Goal: Information Seeking & Learning: Learn about a topic

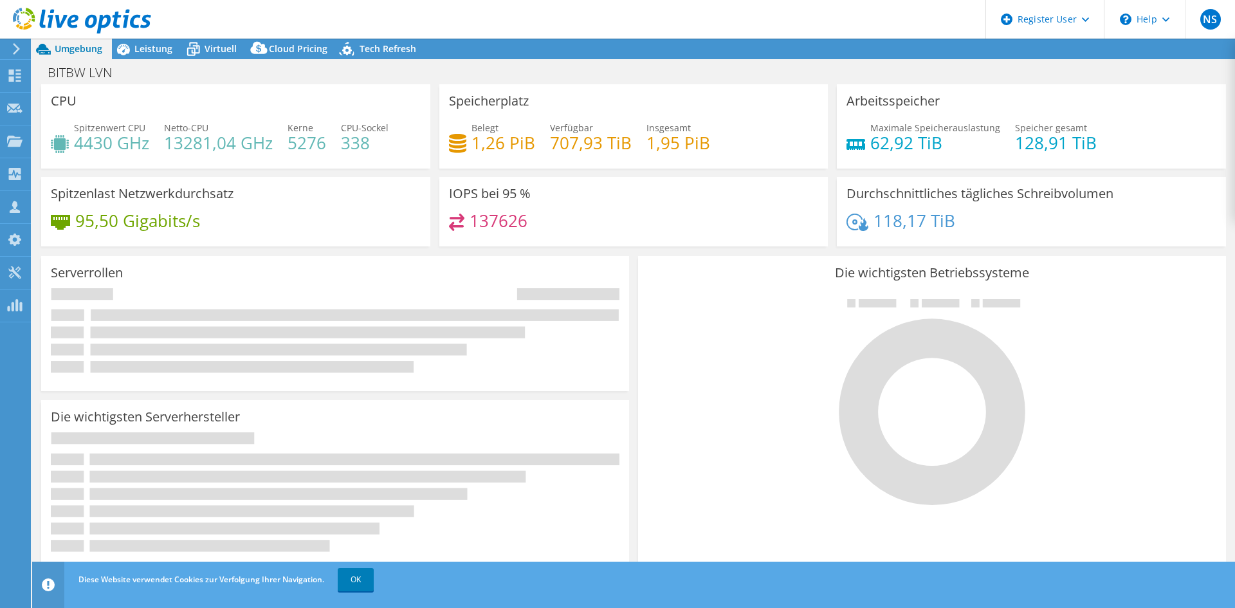
select select "USD"
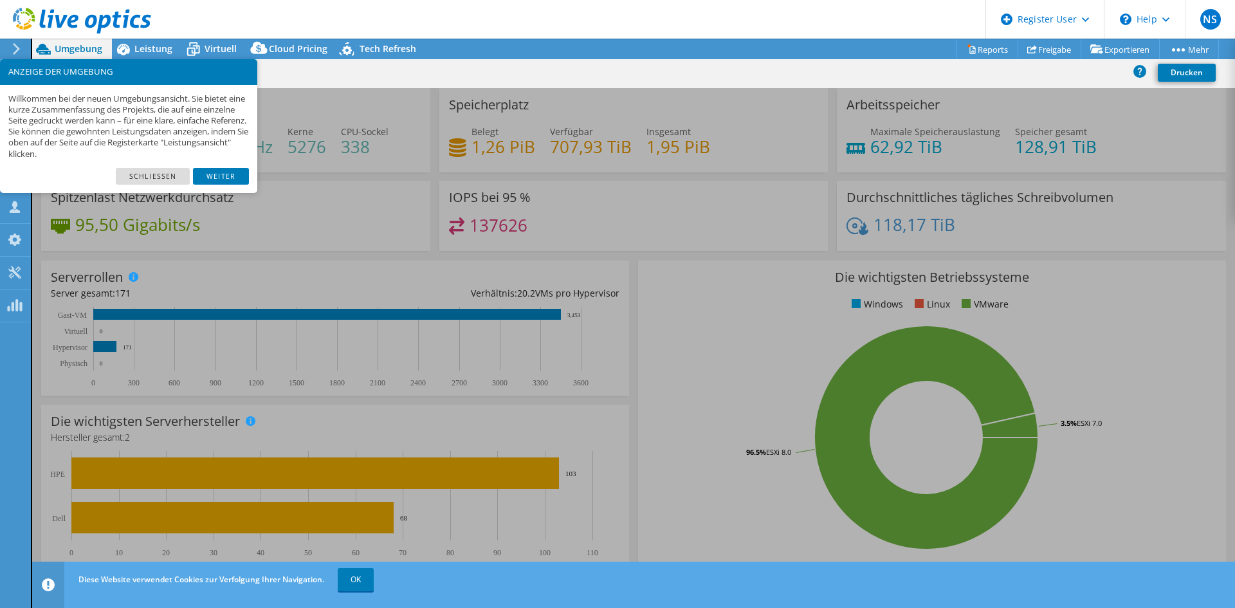
click at [165, 165] on div "Willkommen bei der neuen Umgebungsansicht. Sie bietet eine kurze Zusammenfassun…" at bounding box center [128, 126] width 257 height 83
click at [161, 168] on link "Schließen" at bounding box center [153, 176] width 74 height 17
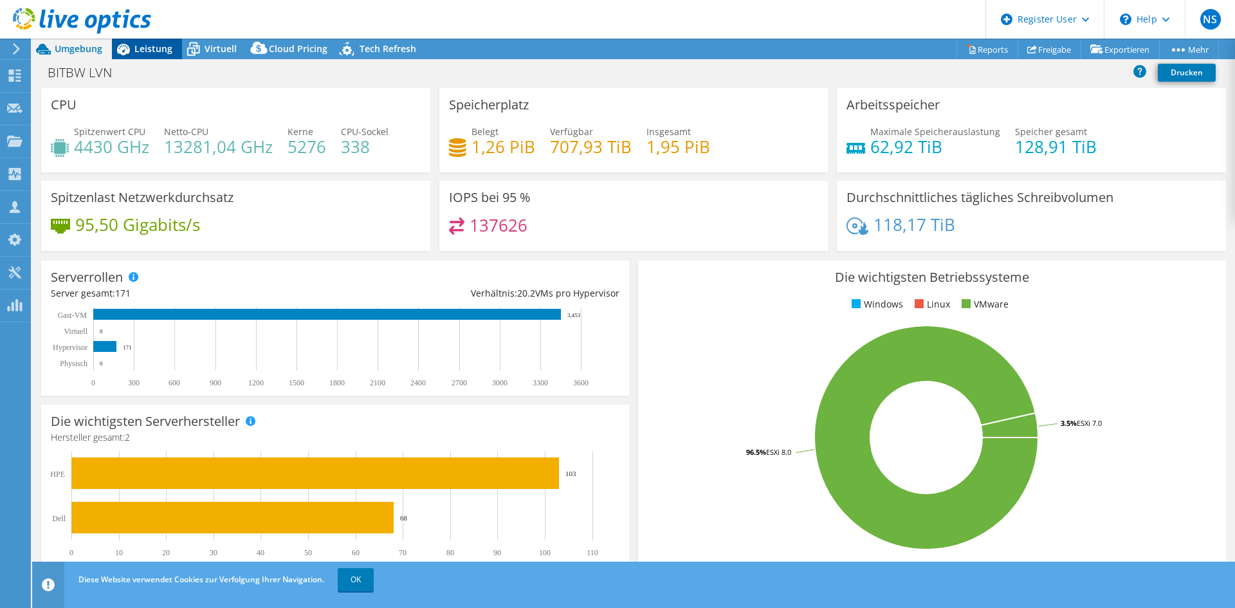
click at [160, 51] on span "Leistung" at bounding box center [153, 48] width 38 height 12
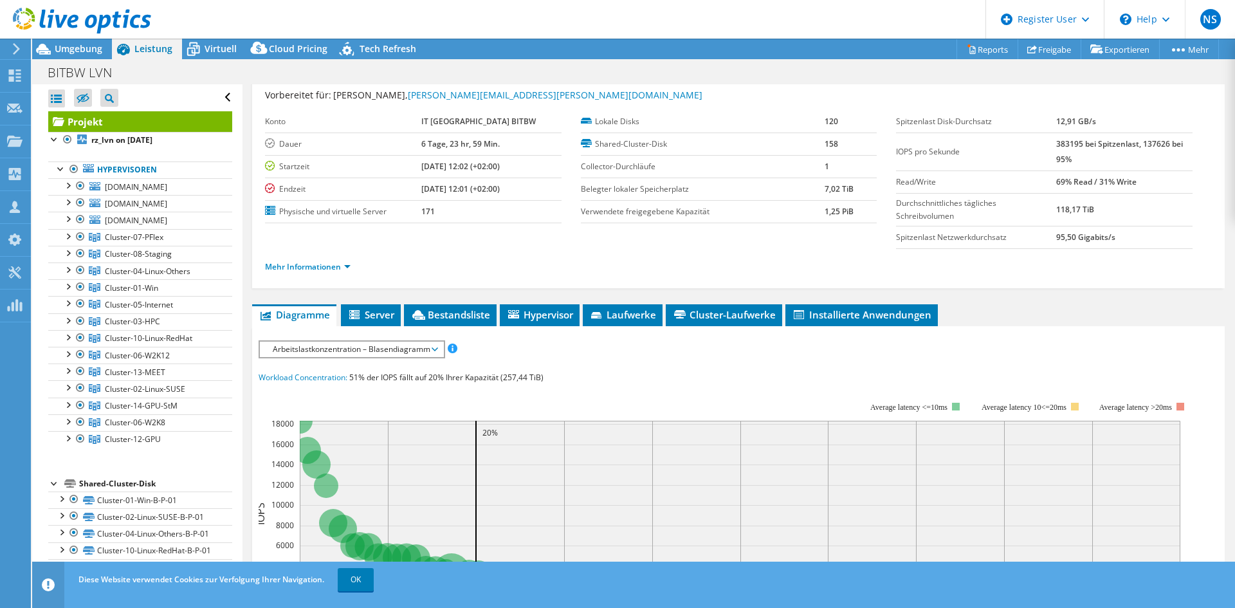
scroll to position [193, 0]
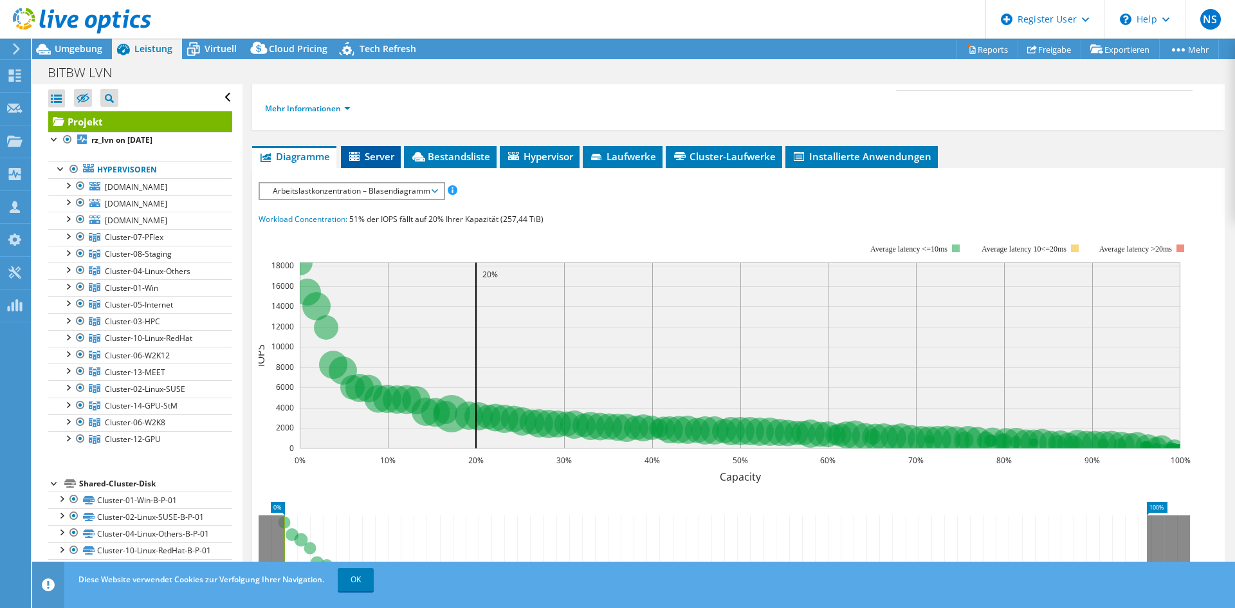
click at [380, 154] on span "Server" at bounding box center [370, 156] width 47 height 13
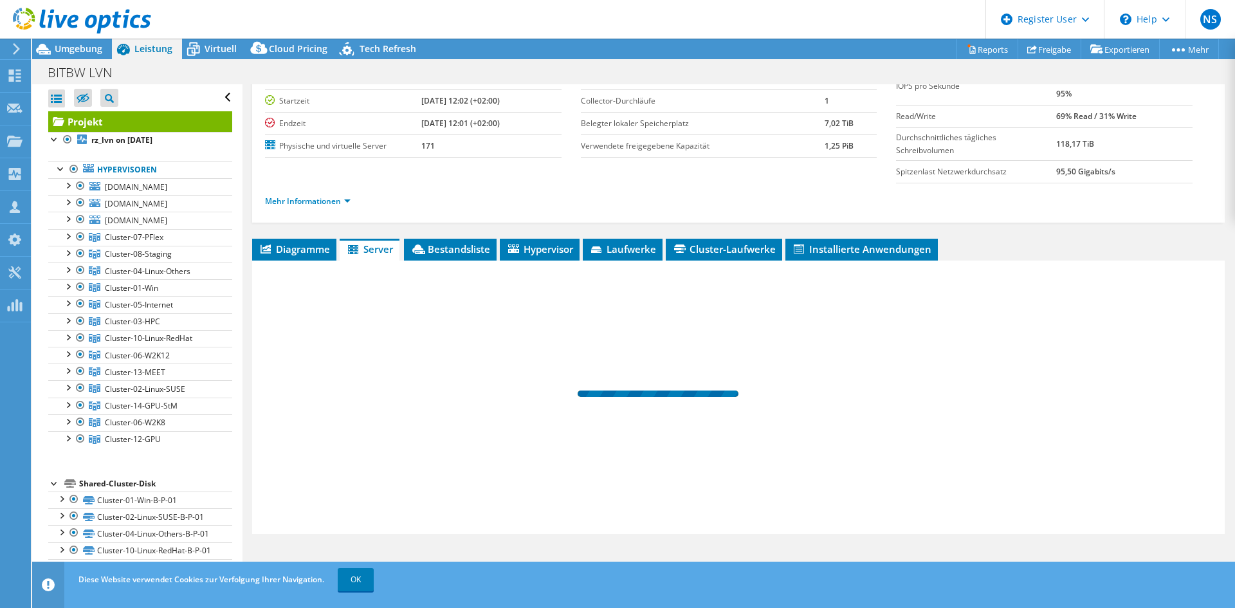
scroll to position [100, 0]
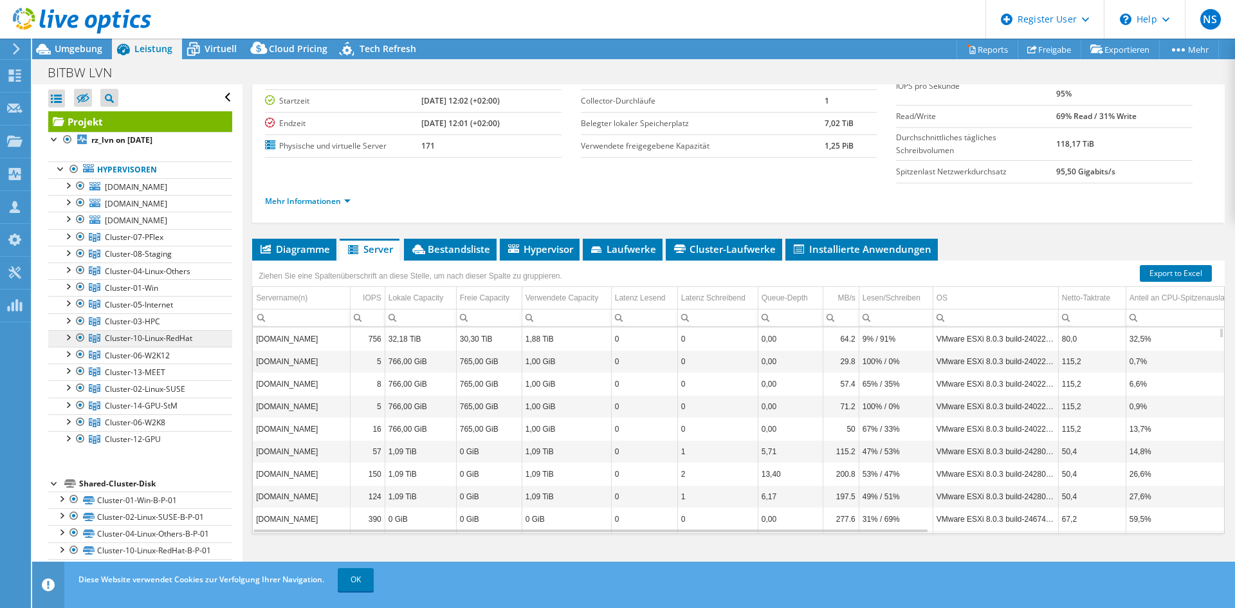
click at [148, 340] on span "Cluster-10-Linux-RedHat" at bounding box center [149, 338] width 88 height 11
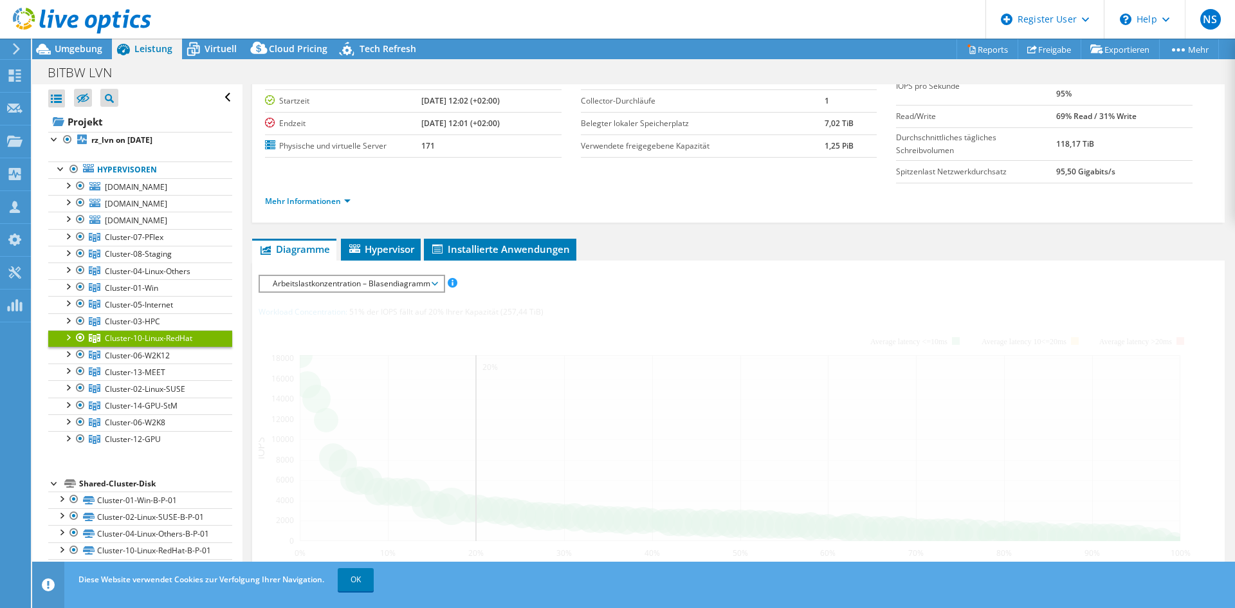
scroll to position [193, 0]
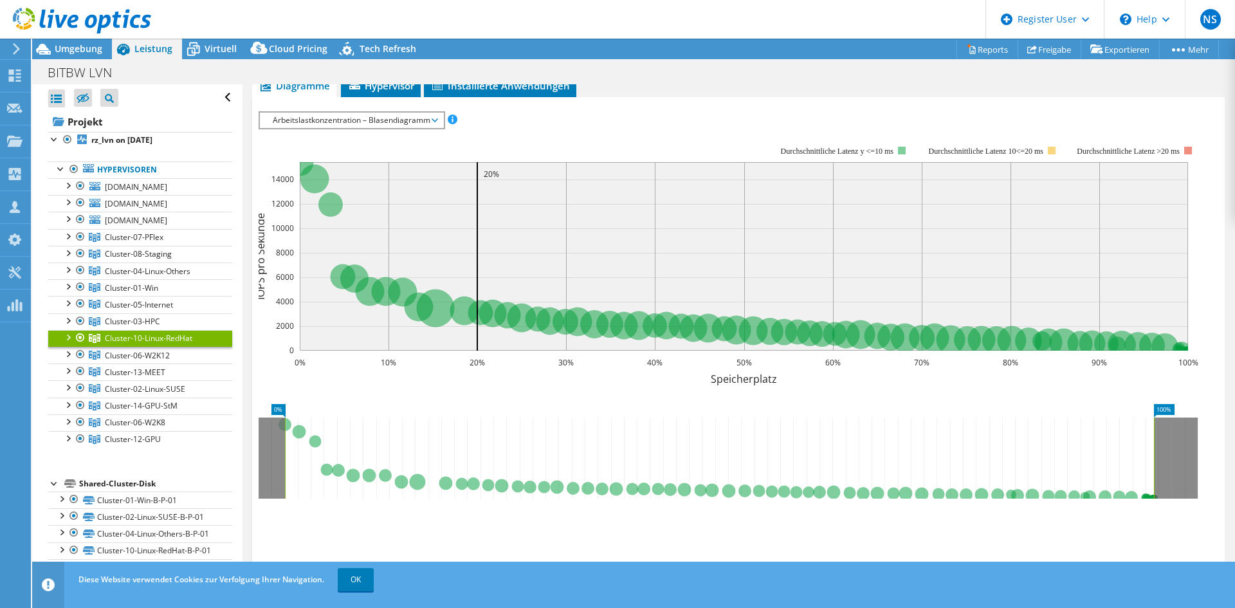
click at [434, 121] on span "Arbeitslastkonzentration – Blasendiagramm" at bounding box center [351, 120] width 171 height 15
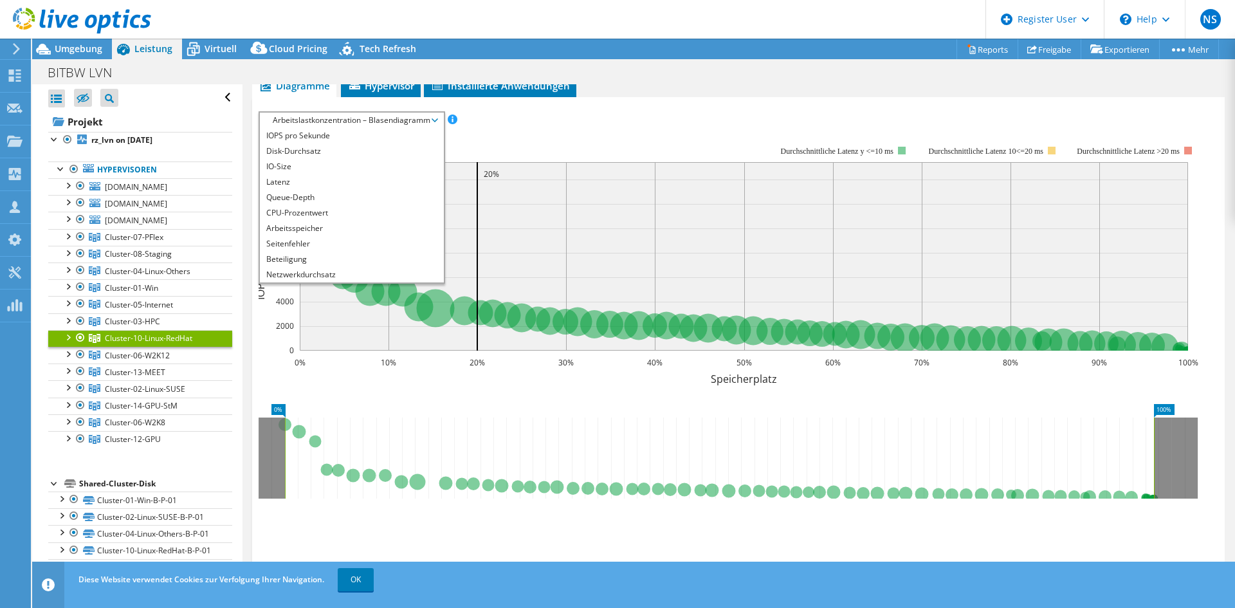
click at [639, 143] on rect at bounding box center [729, 257] width 940 height 257
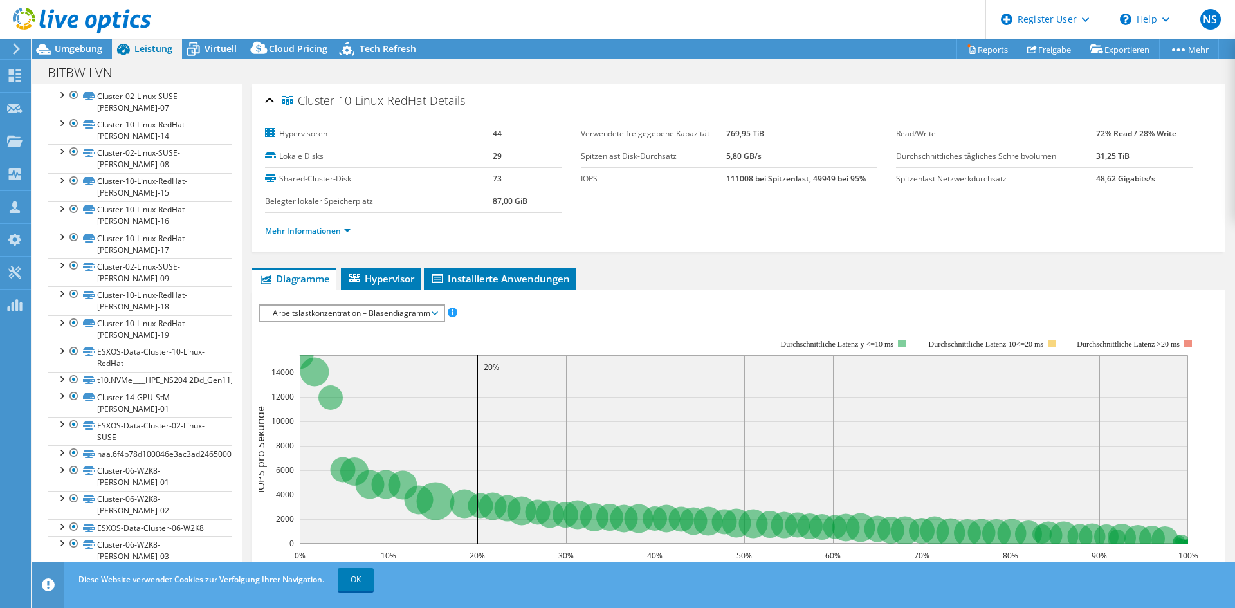
scroll to position [3200, 0]
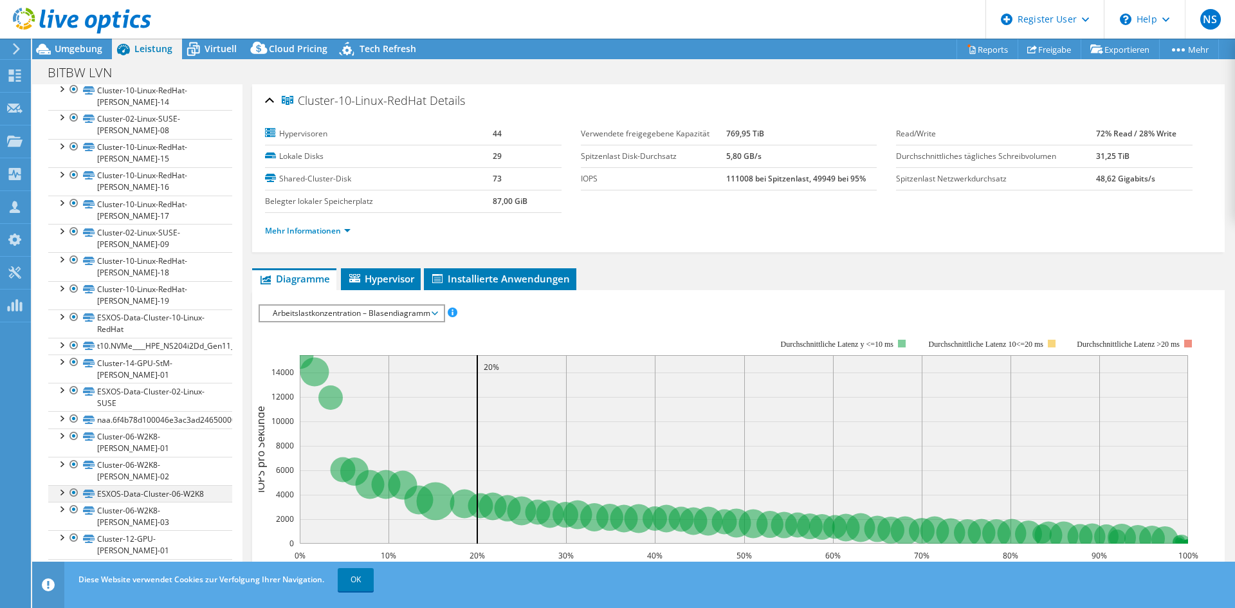
click at [64, 485] on div at bounding box center [61, 491] width 13 height 13
click at [134, 502] on link "ESXOS-Data-Cluster-06-W2K8 | [DOMAIN_NAME]" at bounding box center [140, 516] width 184 height 28
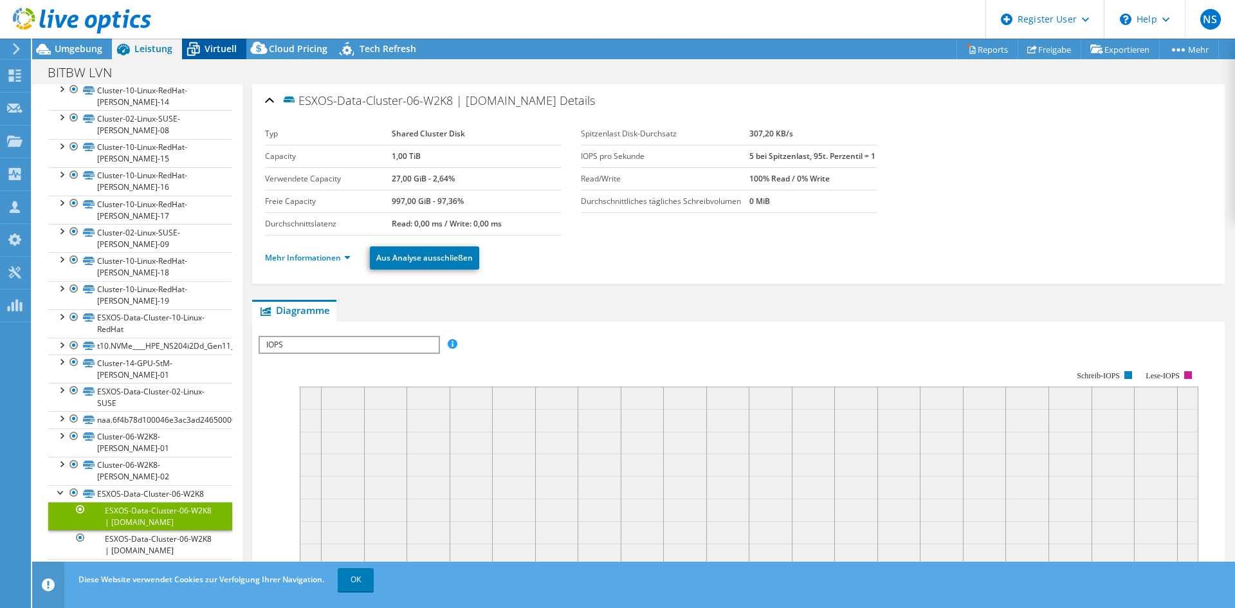
click at [223, 46] on span "Virtuell" at bounding box center [221, 48] width 32 height 12
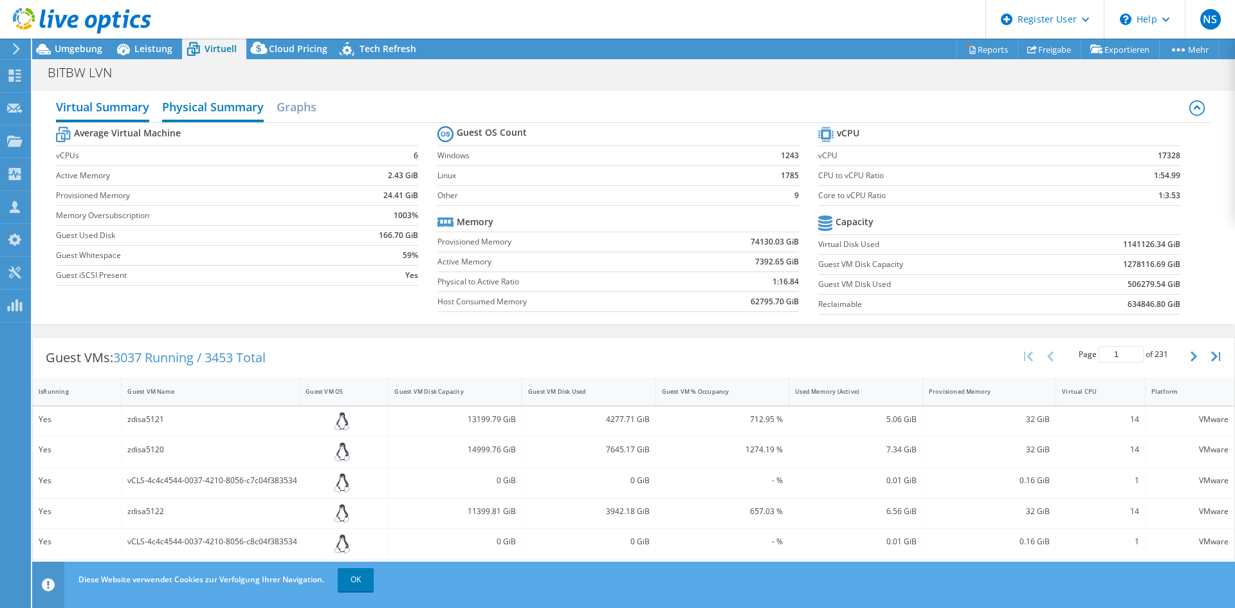
click at [232, 116] on h2 "Physical Summary" at bounding box center [213, 108] width 102 height 28
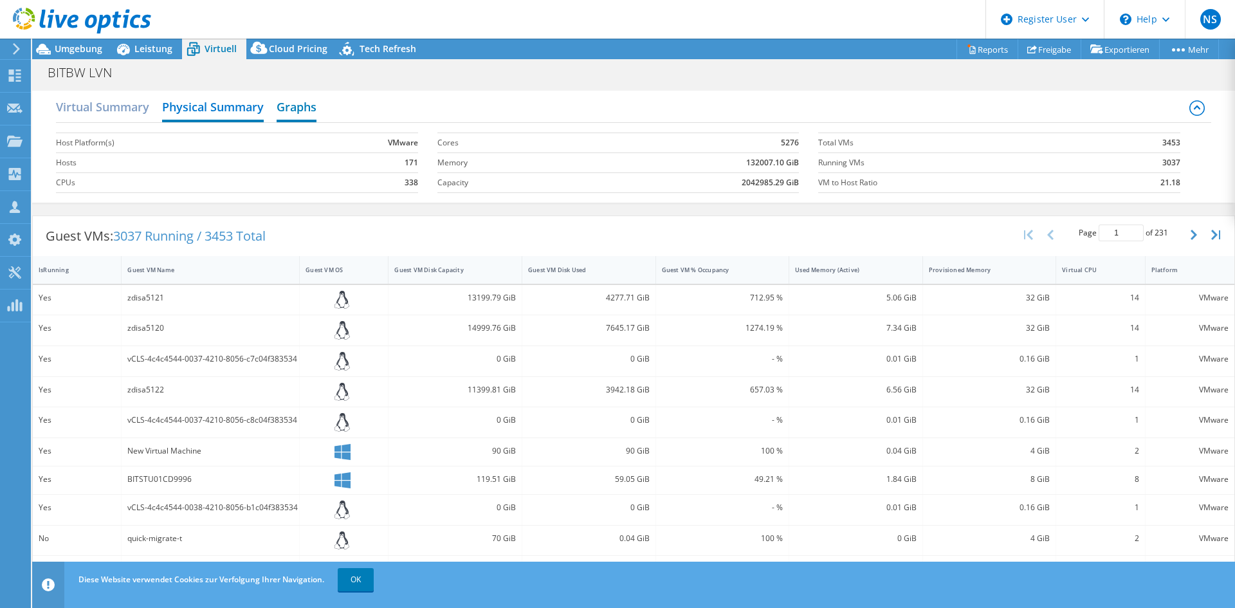
click at [298, 109] on h2 "Graphs" at bounding box center [297, 108] width 40 height 28
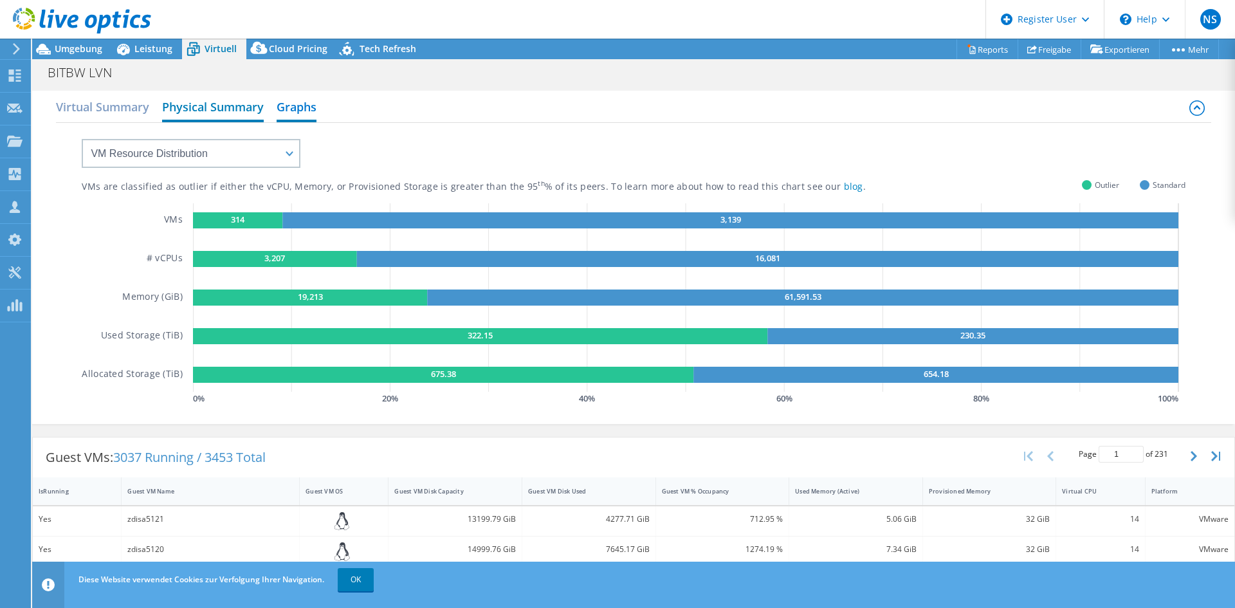
click at [196, 107] on h2 "Physical Summary" at bounding box center [213, 108] width 102 height 28
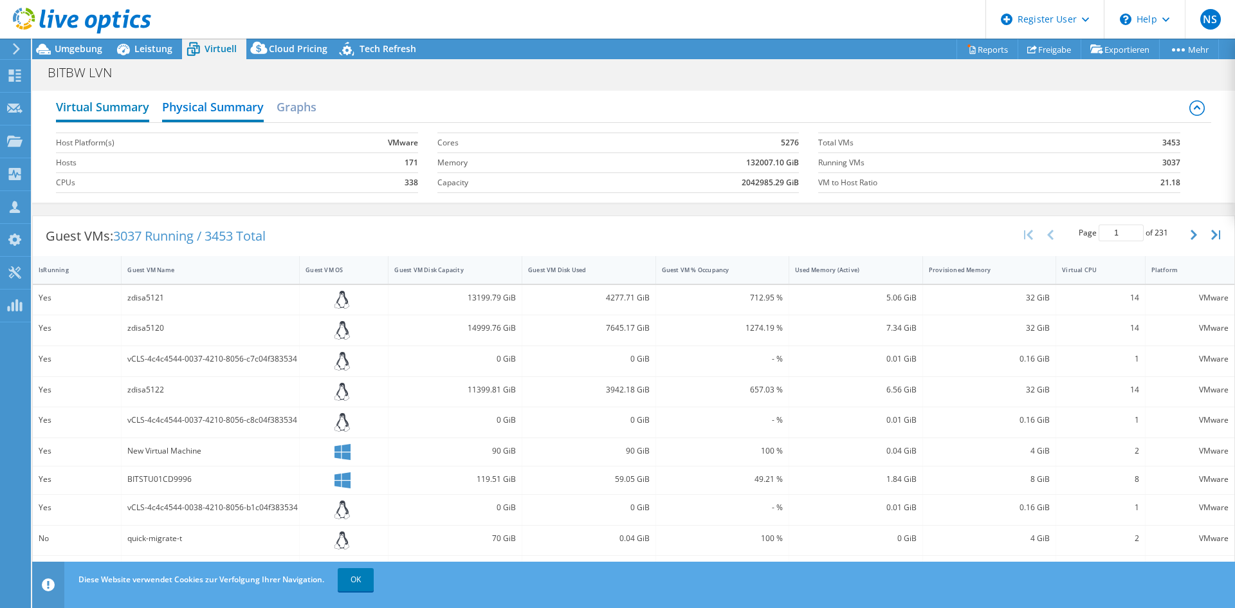
click at [122, 108] on h2 "Virtual Summary" at bounding box center [102, 108] width 93 height 28
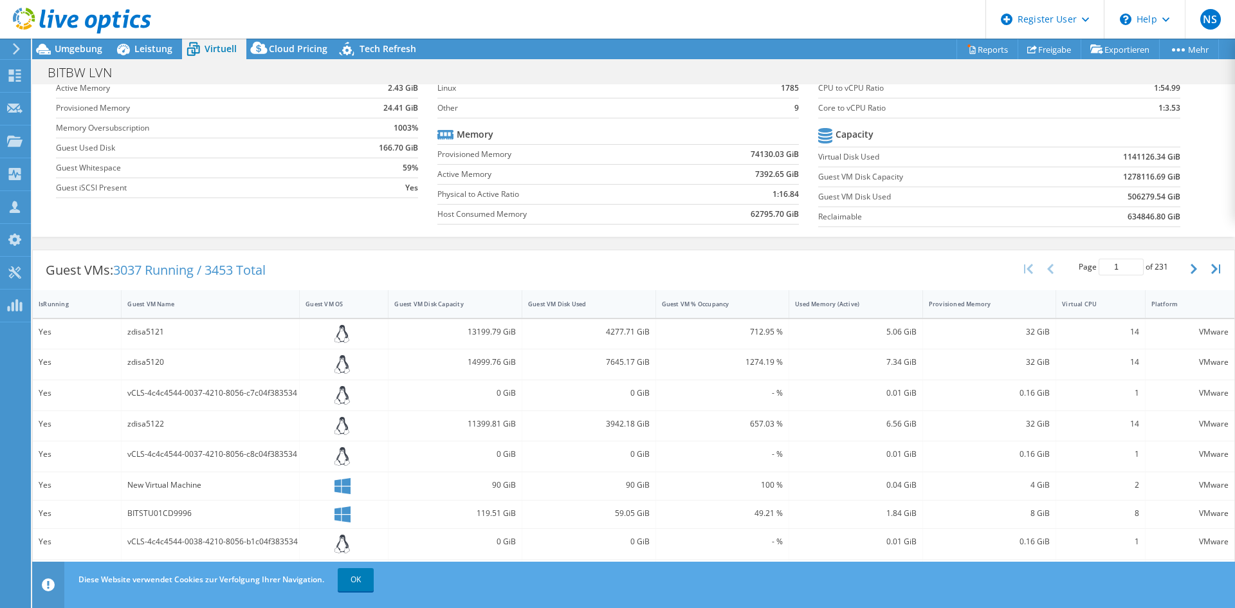
scroll to position [0, 0]
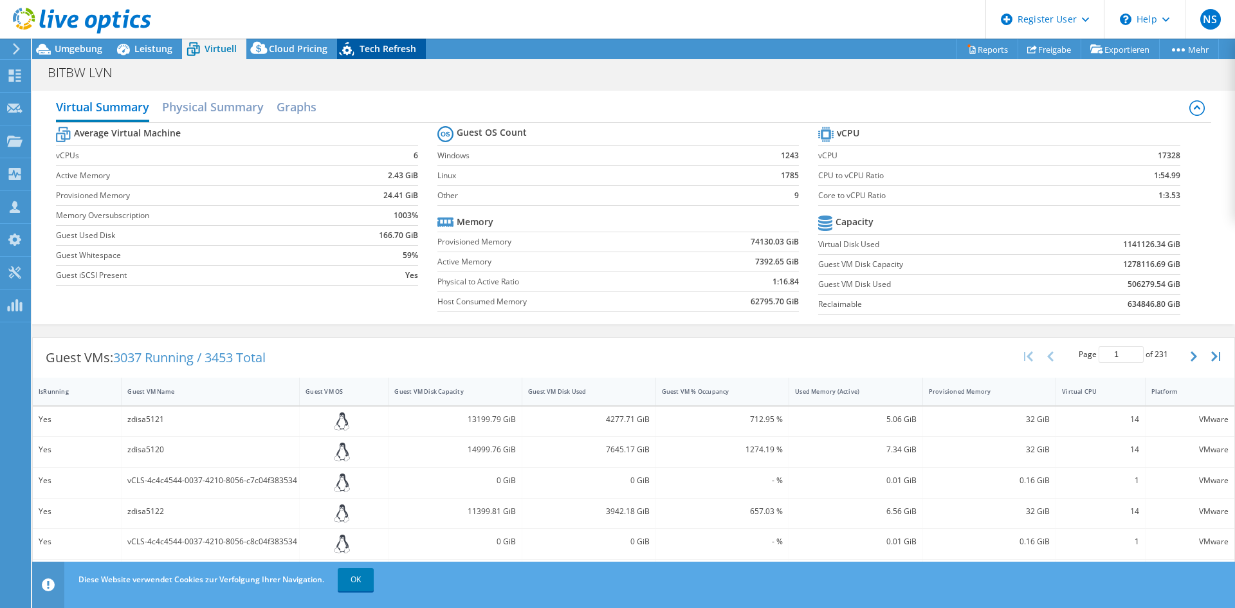
click at [402, 44] on span "Tech Refresh" at bounding box center [388, 48] width 57 height 12
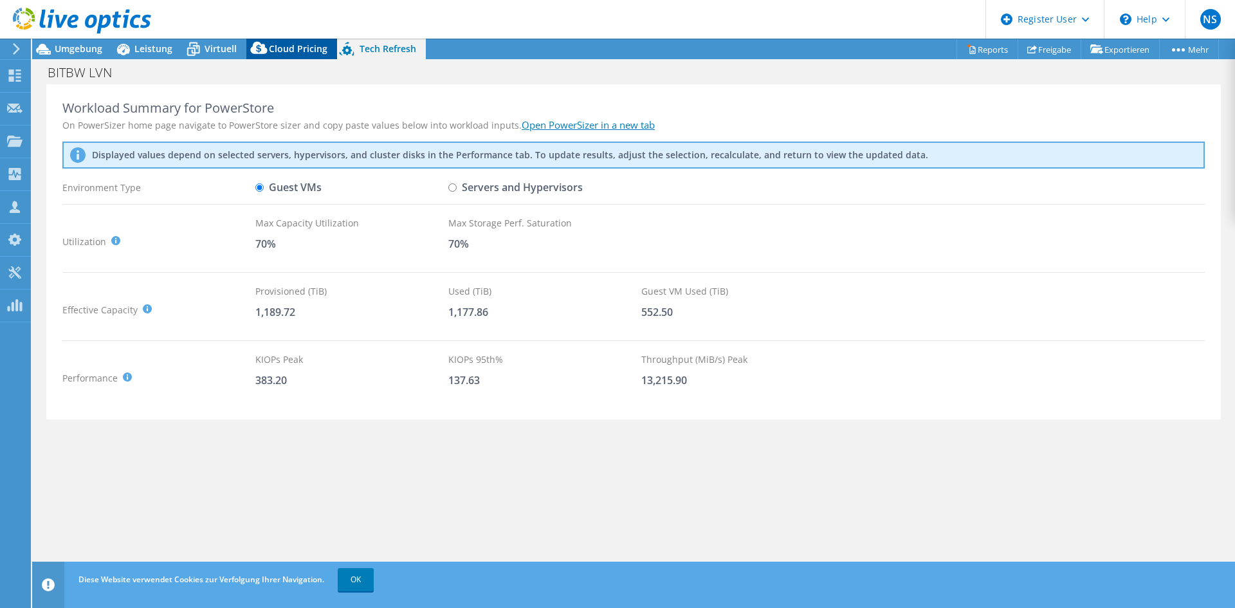
click at [275, 52] on span "Cloud Pricing" at bounding box center [298, 48] width 59 height 12
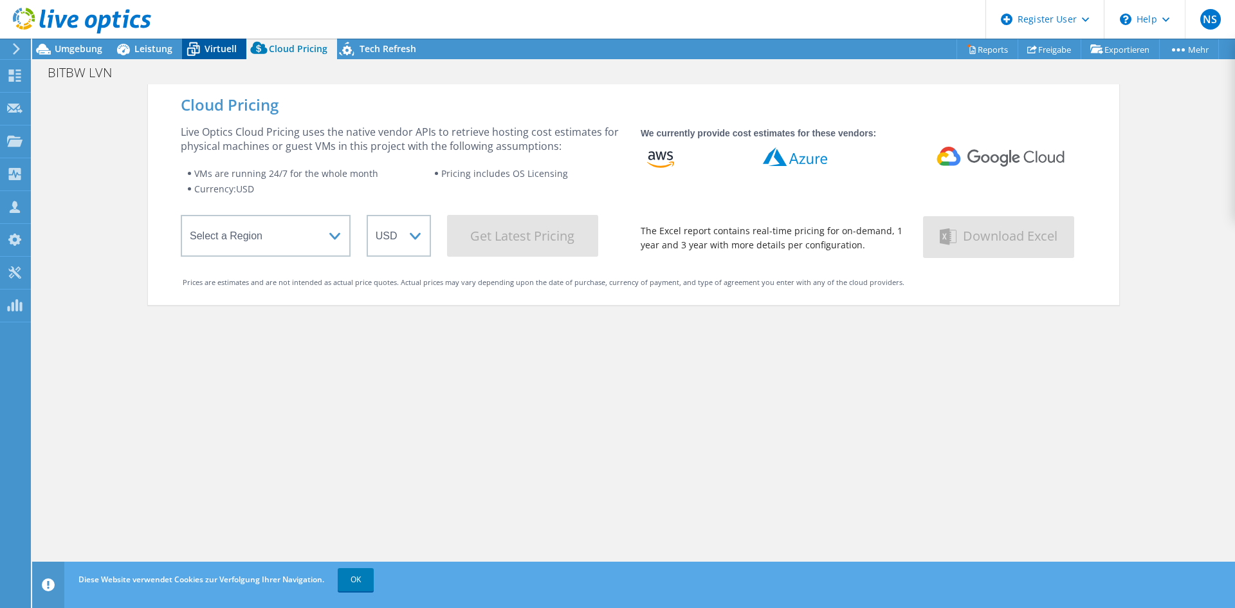
click at [225, 49] on span "Virtuell" at bounding box center [221, 48] width 32 height 12
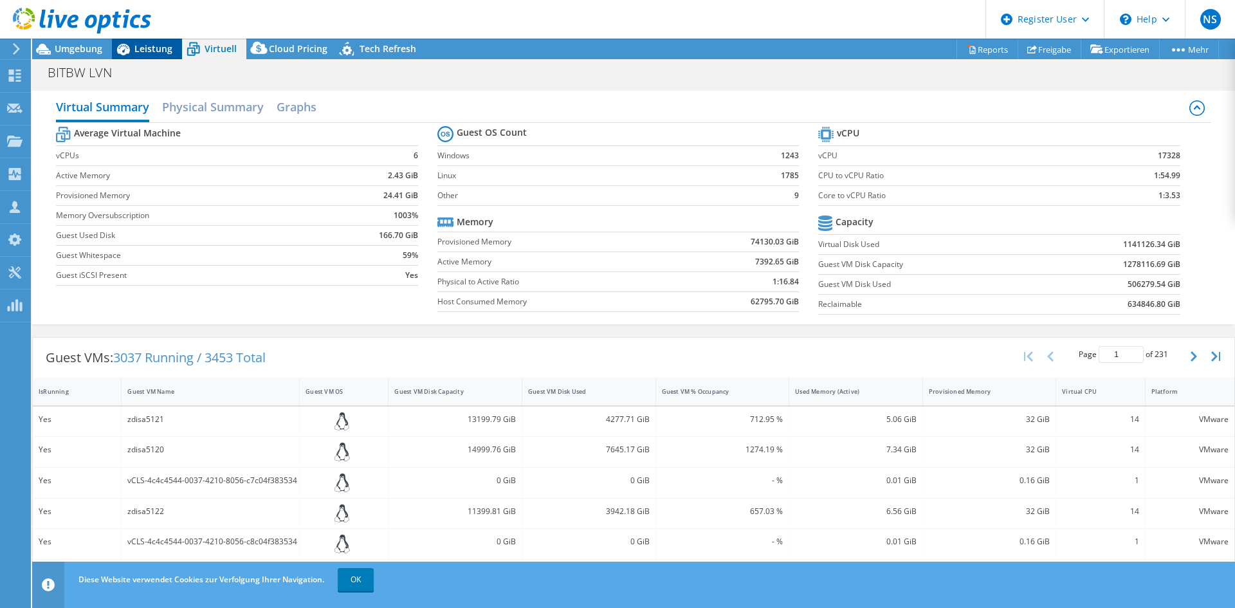
click at [165, 49] on span "Leistung" at bounding box center [153, 48] width 38 height 12
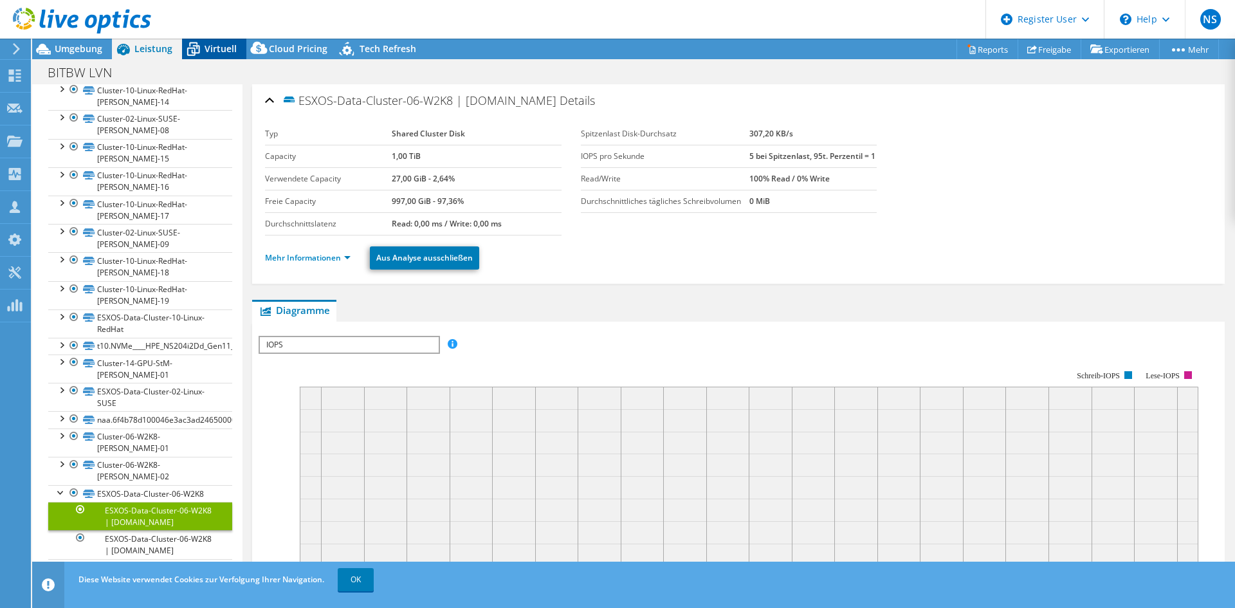
click at [218, 45] on span "Virtuell" at bounding box center [221, 48] width 32 height 12
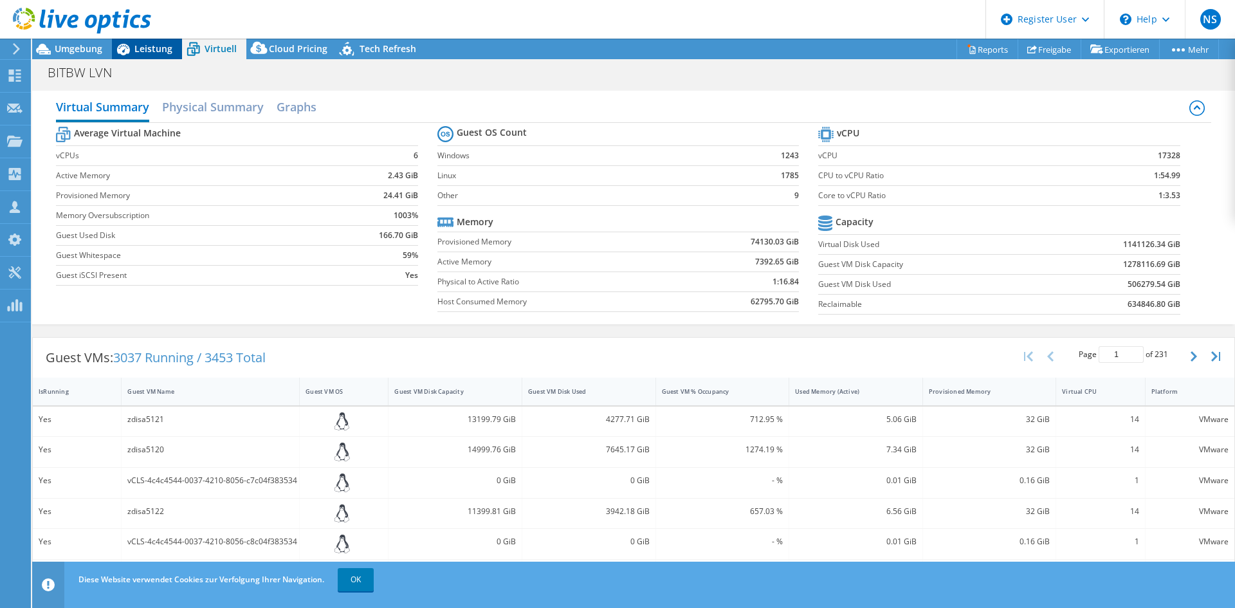
click at [153, 44] on span "Leistung" at bounding box center [153, 48] width 38 height 12
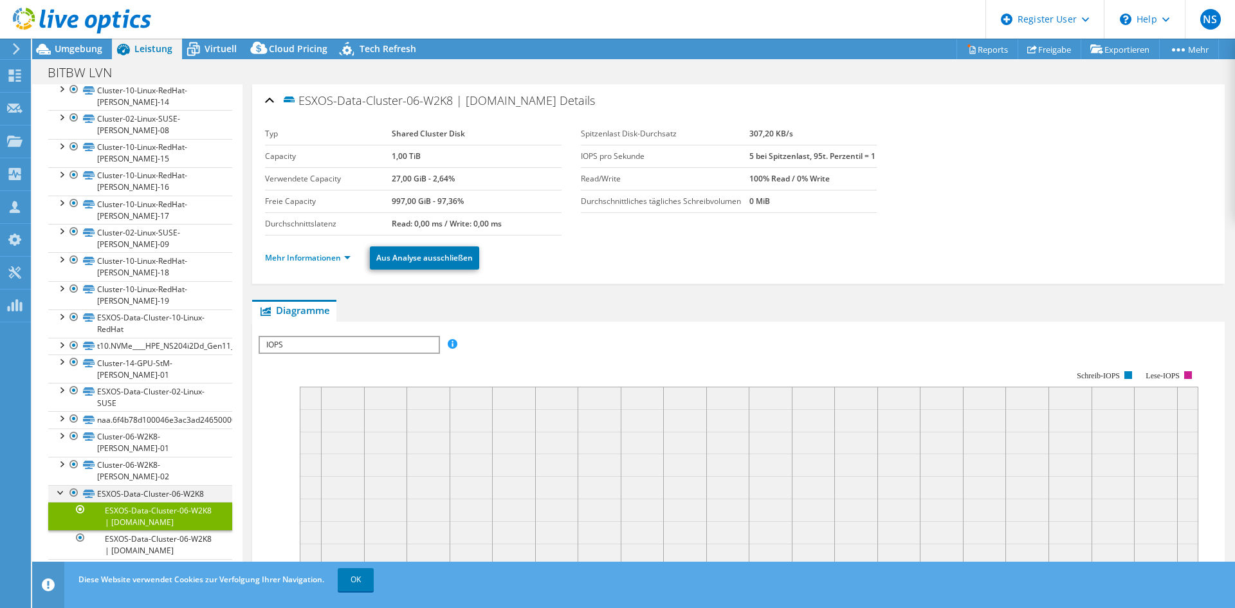
click at [57, 485] on div at bounding box center [61, 491] width 13 height 13
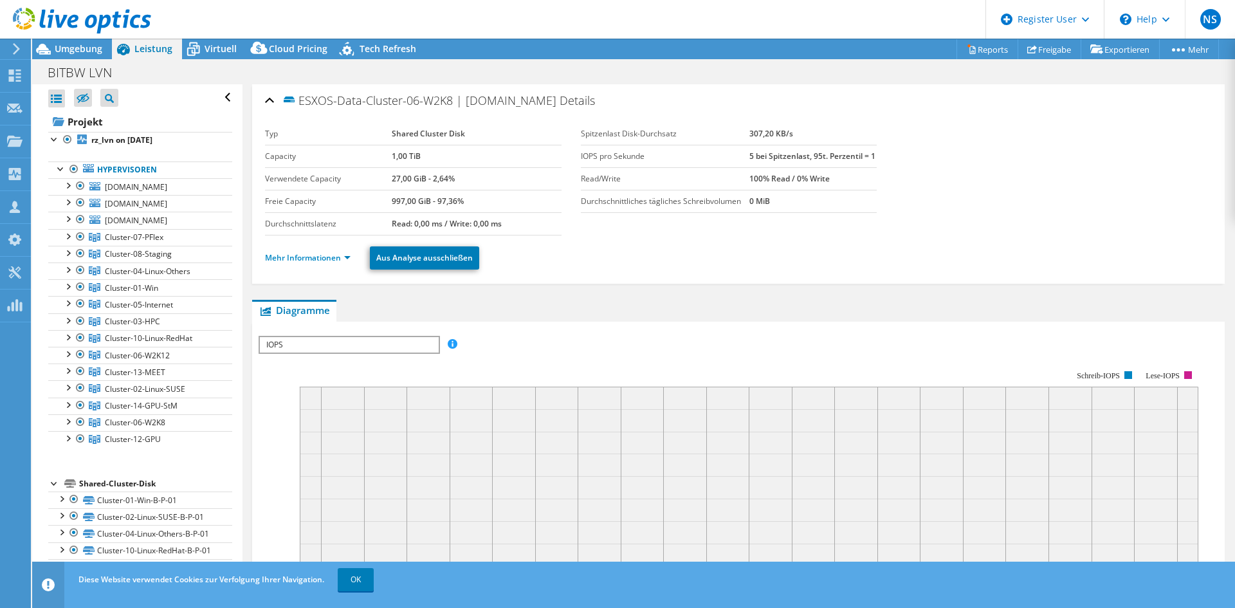
click at [54, 483] on div at bounding box center [54, 482] width 13 height 13
click at [53, 138] on div at bounding box center [54, 138] width 13 height 13
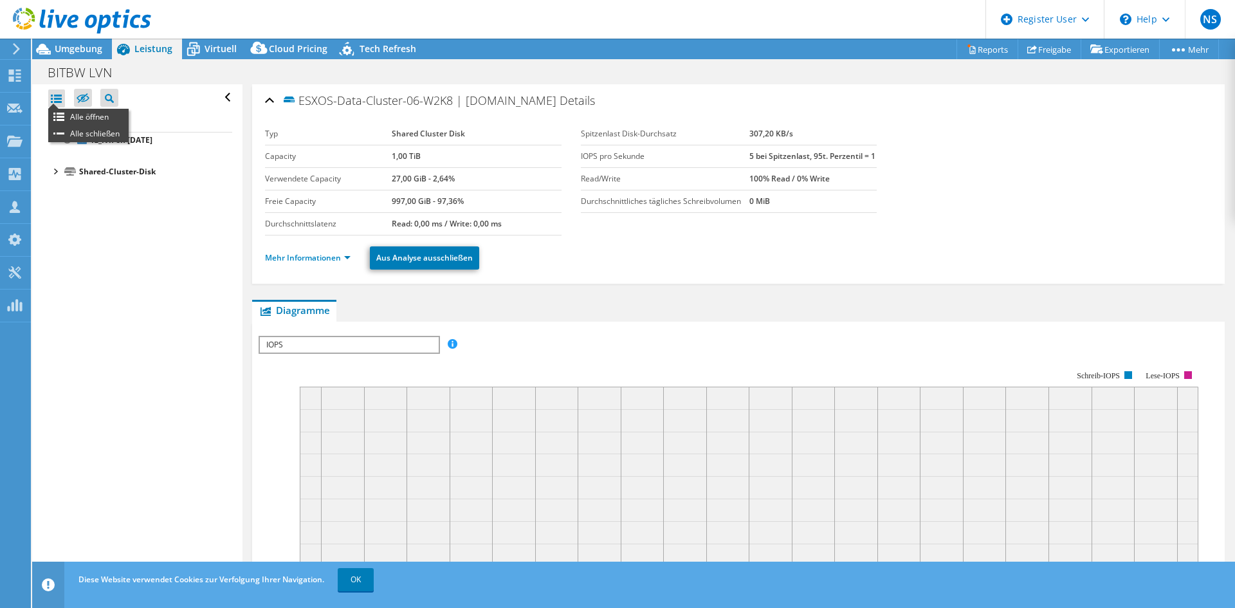
click at [58, 94] on div at bounding box center [56, 98] width 17 height 18
